Goal: Check status: Check status

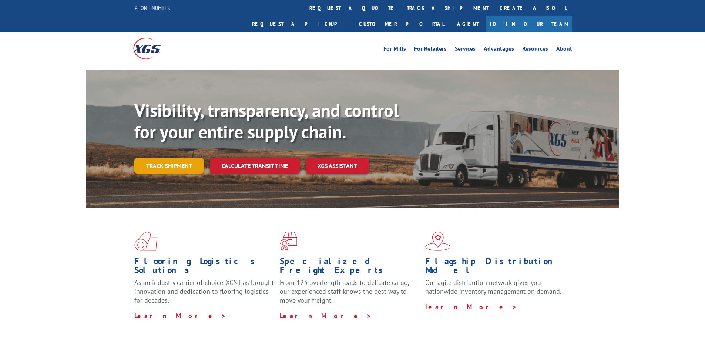
click at [167, 158] on link "Track shipment" at bounding box center [169, 166] width 70 height 16
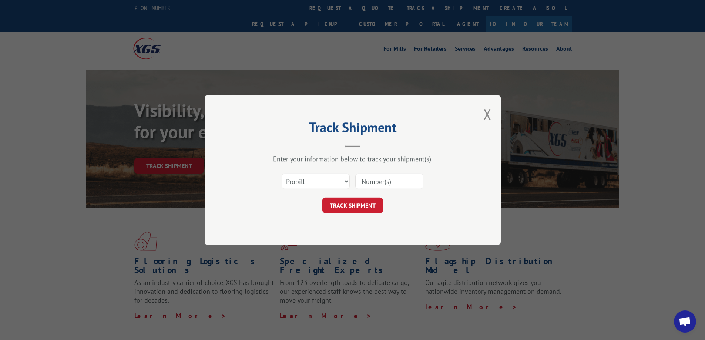
click at [386, 188] on input at bounding box center [389, 182] width 68 height 16
paste input "16955618"
type input "16955618"
click at [364, 204] on button "TRACK SHIPMENT" at bounding box center [352, 206] width 61 height 16
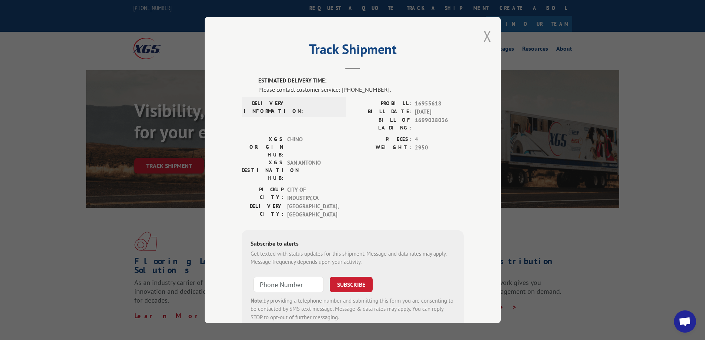
click at [483, 36] on button "Close modal" at bounding box center [487, 36] width 8 height 20
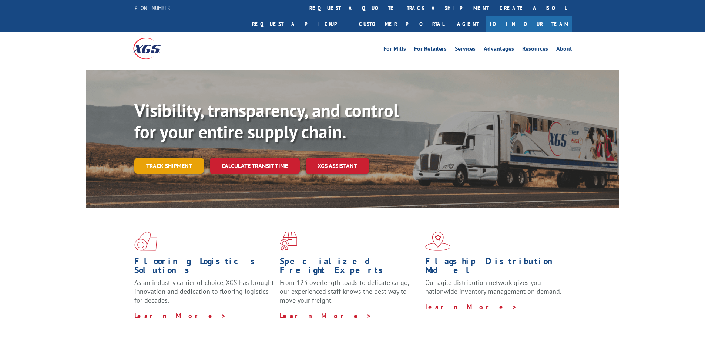
click at [166, 158] on link "Track shipment" at bounding box center [169, 166] width 70 height 16
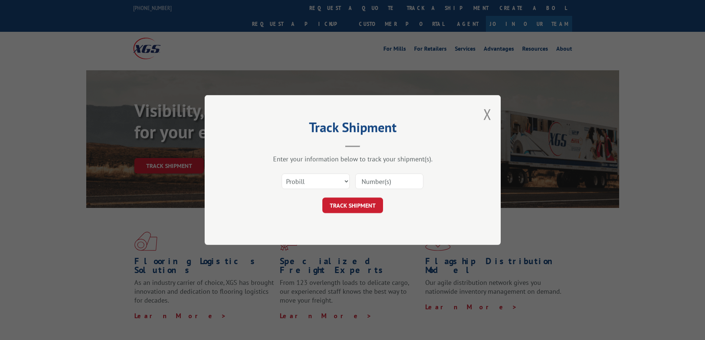
click at [401, 187] on input at bounding box center [389, 182] width 68 height 16
paste input "16955618"
type input "16955618"
click at [363, 208] on button "TRACK SHIPMENT" at bounding box center [352, 206] width 61 height 16
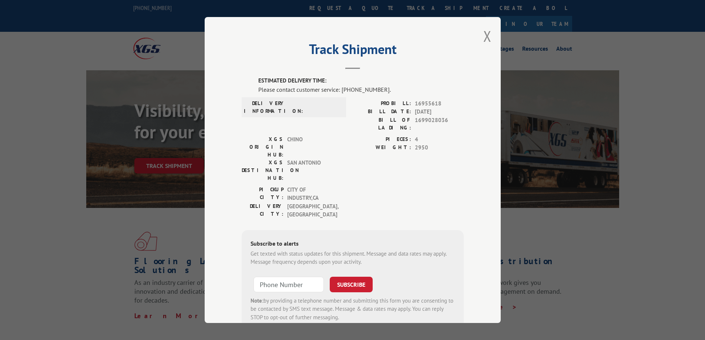
type input "+1 (___) ___-____"
click at [274, 277] on input "+1 (___) ___-____" at bounding box center [289, 285] width 70 height 16
click at [486, 36] on button "Close modal" at bounding box center [487, 36] width 8 height 20
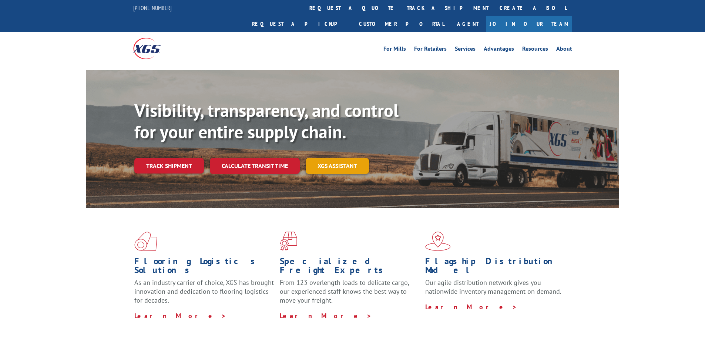
click at [356, 158] on link "XGS ASSISTANT" at bounding box center [337, 166] width 63 height 16
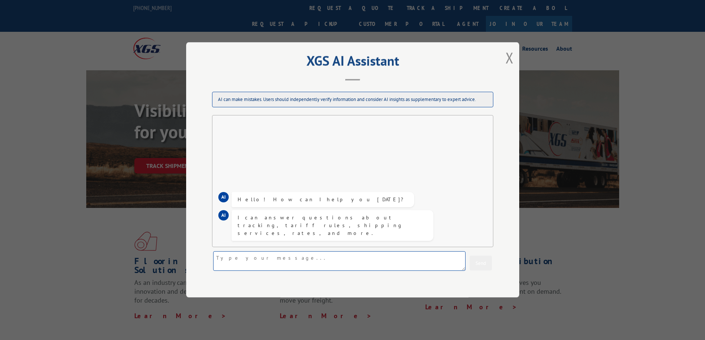
click at [268, 262] on textarea at bounding box center [339, 262] width 252 height 20
paste textarea "16955618"
paste textarea "What is the current status of this shipment? Has it been delivered yet?"
type textarea "16955618 What is the current status of this shipment? Has it been delivered yet?"
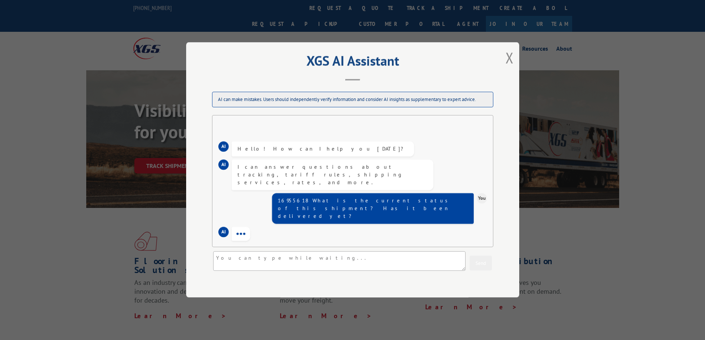
scroll to position [7, 0]
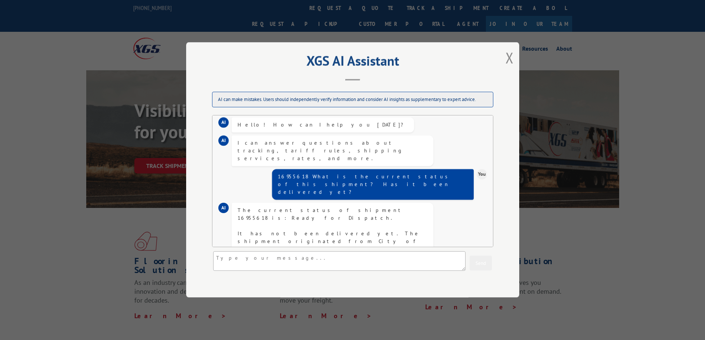
click at [378, 207] on div "The current status of shipment 16955618 is: Ready for Dispatch. It has not been…" at bounding box center [333, 261] width 190 height 109
click at [510, 58] on button "Close modal" at bounding box center [510, 58] width 8 height 20
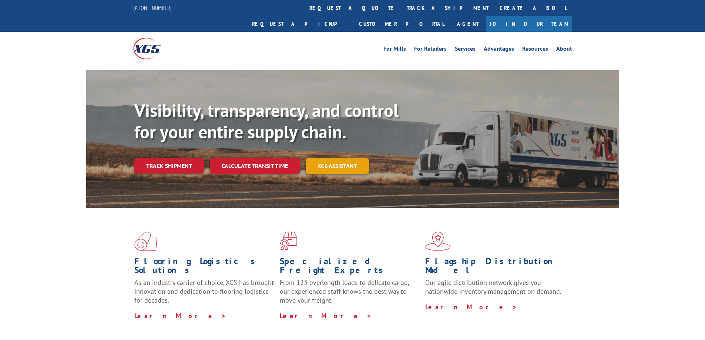
click at [355, 158] on link "XGS ASSISTANT" at bounding box center [337, 166] width 63 height 16
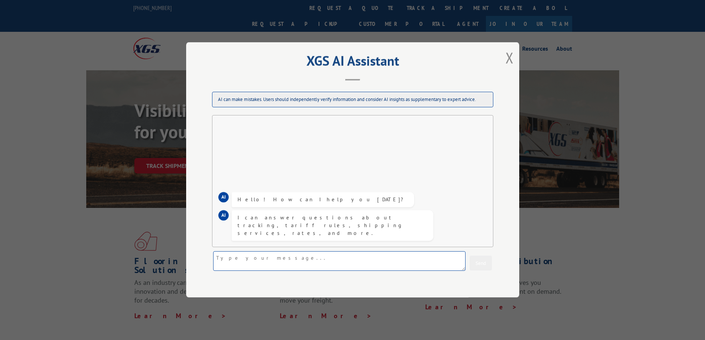
paste textarea "1340 Airport Commerce Dr Building 3 Suite 325 Austin, TX 78741"
paste textarea "Is this a commercial address or a limited access address?"
type textarea "1340 Airport Commerce Dr Building 3 Suite 325 Austin, TX 78741 Is this a commer…"
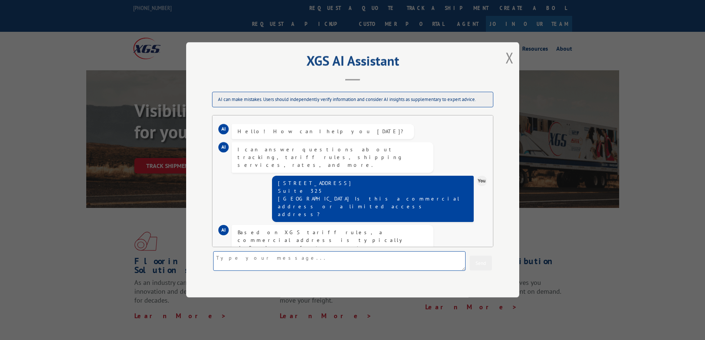
scroll to position [0, 0]
drag, startPoint x: 361, startPoint y: 179, endPoint x: 326, endPoint y: 150, distance: 45.2
click at [326, 150] on div "I can answer questions about tracking, tariff rules, shipping services, rates, …" at bounding box center [333, 157] width 190 height 23
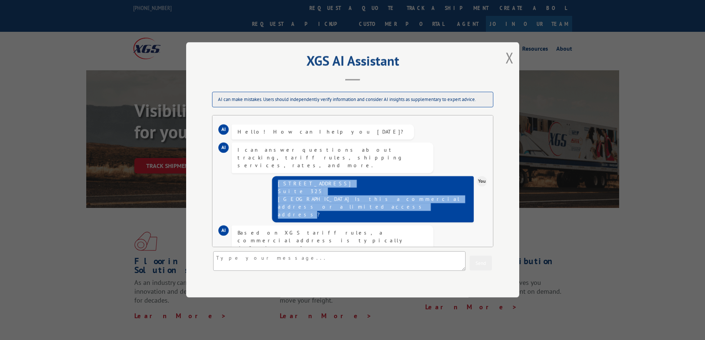
drag, startPoint x: 465, startPoint y: 192, endPoint x: 295, endPoint y: 171, distance: 170.9
click at [295, 176] on div "1340 Airport Commerce Dr Building 3 Suite 325 Austin, TX 78741 Is this a commer…" at bounding box center [373, 199] width 202 height 46
copy div "1340 Airport Commerce Dr Building 3 Suite 325 Austin, TX 78741 Is this a commer…"
click at [512, 53] on button "Close modal" at bounding box center [510, 58] width 8 height 20
